Goal: Task Accomplishment & Management: Manage account settings

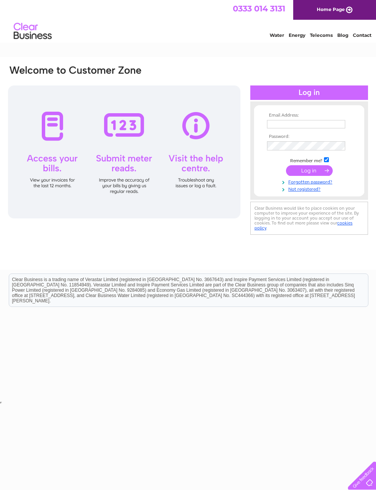
click at [299, 126] on input "text" at bounding box center [306, 124] width 78 height 8
type input "Ashapharmacy@hotmail.co.uk"
click at [313, 174] on input "submit" at bounding box center [309, 171] width 47 height 11
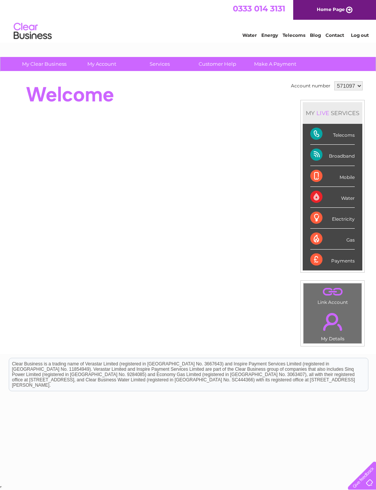
click at [339, 136] on div "Telecoms" at bounding box center [332, 134] width 44 height 21
click at [349, 138] on div "Telecoms" at bounding box center [332, 134] width 44 height 21
click at [330, 139] on div "Telecoms" at bounding box center [332, 134] width 44 height 21
click at [353, 138] on div "Telecoms" at bounding box center [332, 134] width 44 height 21
click at [352, 139] on div "Telecoms" at bounding box center [332, 134] width 44 height 21
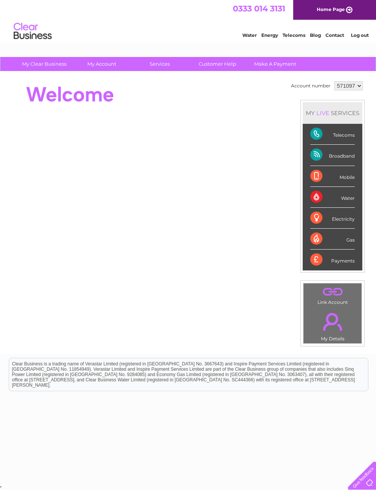
click at [327, 139] on div "Telecoms" at bounding box center [332, 134] width 44 height 21
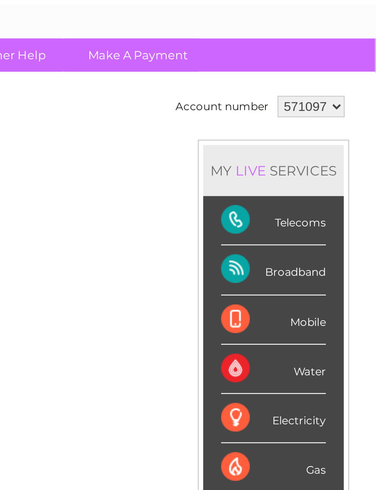
click at [310, 124] on div "Telecoms" at bounding box center [332, 134] width 44 height 21
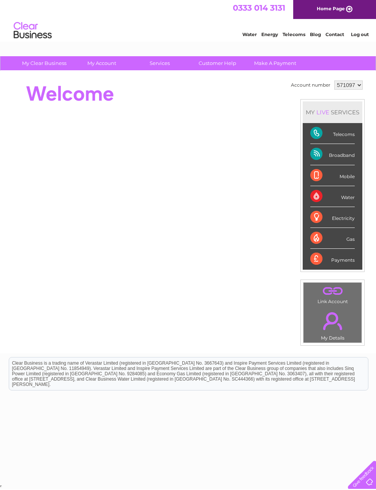
scroll to position [0, 0]
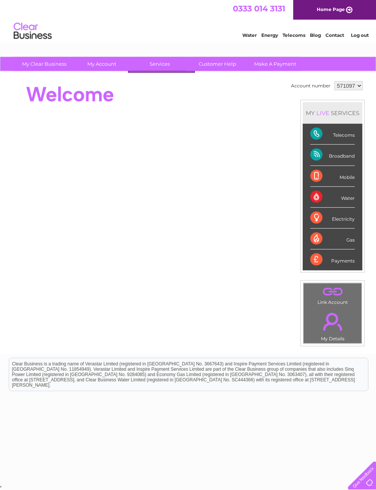
click at [237, 30] on div "Water Energy Telecoms Blog Contact Log out" at bounding box center [301, 32] width 149 height 16
click at [170, 93] on div at bounding box center [145, 94] width 277 height 30
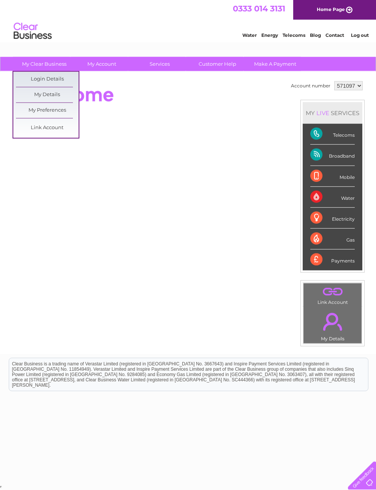
click at [165, 97] on div at bounding box center [145, 94] width 277 height 30
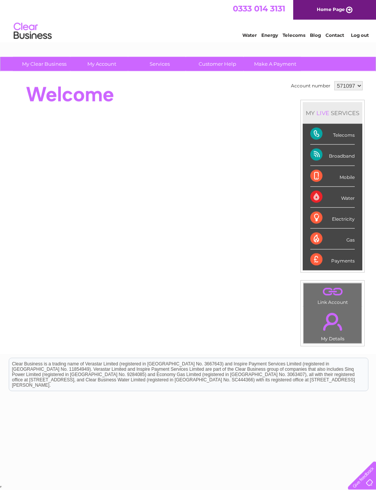
click at [288, 38] on link "Telecoms" at bounding box center [294, 35] width 23 height 6
